Goal: Task Accomplishment & Management: Complete application form

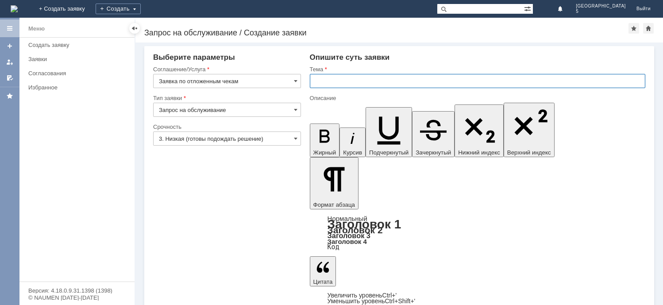
click at [318, 80] on input "text" at bounding box center [477, 81] width 335 height 14
type input "Отложенные чеки от [DATE]"
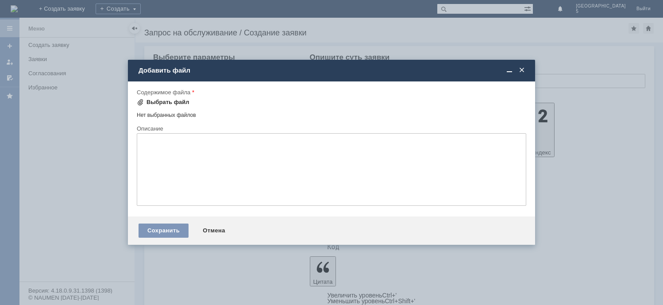
click at [169, 102] on div "Выбрать файл" at bounding box center [167, 102] width 43 height 7
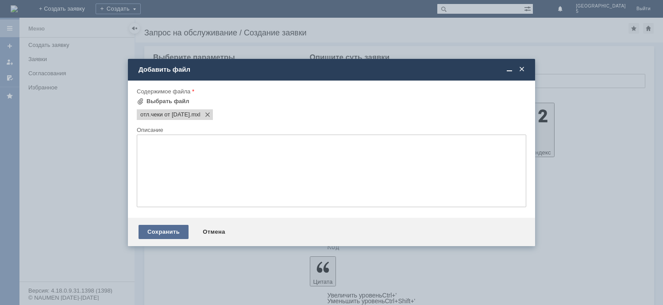
click at [174, 232] on div "Сохранить" at bounding box center [163, 232] width 50 height 14
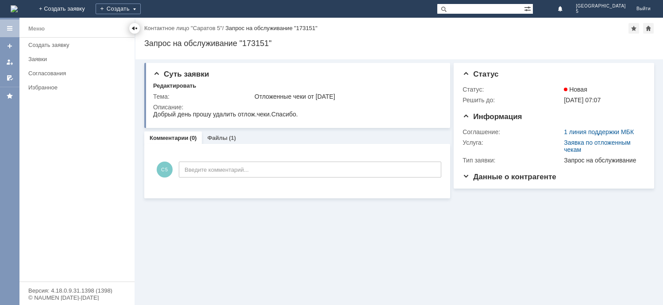
click at [135, 27] on div at bounding box center [134, 28] width 7 height 7
